Goal: Task Accomplishment & Management: Complete application form

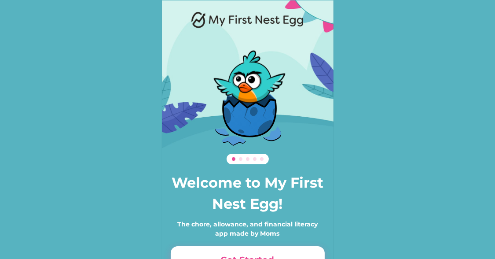
scroll to position [60, 0]
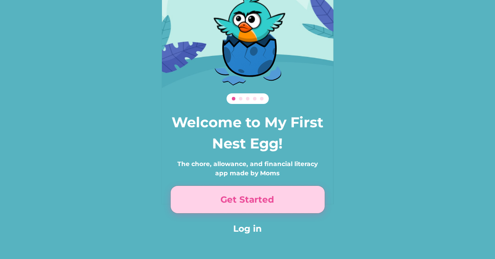
click at [238, 205] on button "Get Started" at bounding box center [248, 199] width 154 height 27
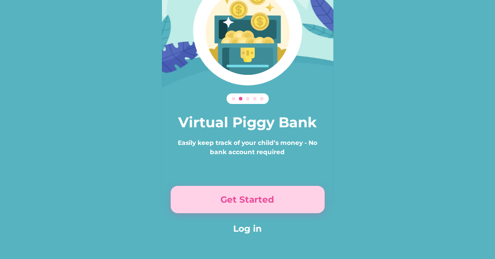
click at [241, 208] on button "Get Started" at bounding box center [248, 199] width 154 height 27
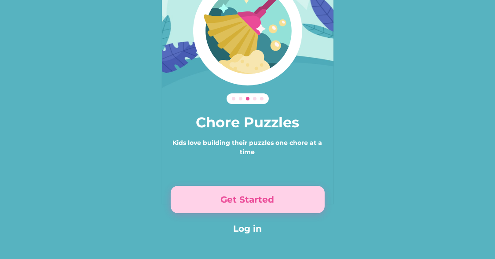
click at [241, 208] on button "Get Started" at bounding box center [248, 199] width 154 height 27
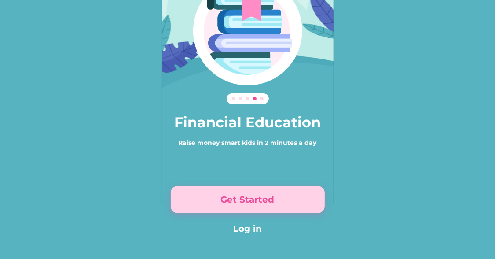
click at [241, 208] on button "Get Started" at bounding box center [248, 199] width 154 height 27
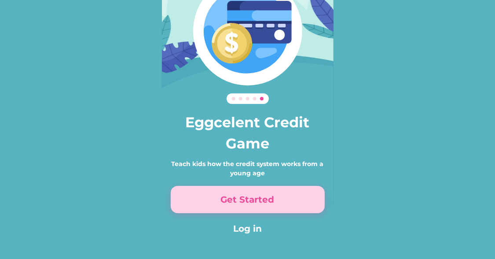
click at [237, 203] on button "Get Started" at bounding box center [248, 199] width 154 height 27
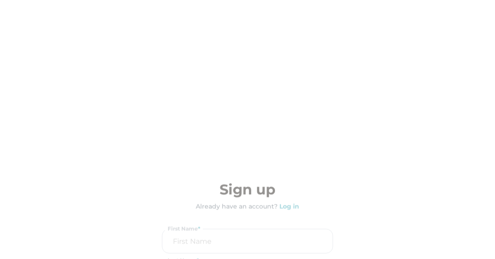
scroll to position [112, 0]
